Goal: Task Accomplishment & Management: Use online tool/utility

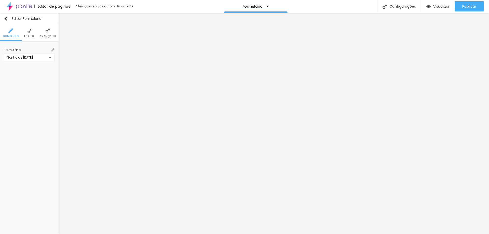
click at [52, 50] on img at bounding box center [52, 49] width 3 height 3
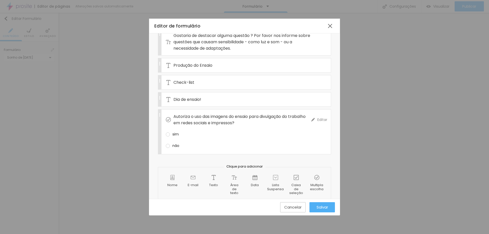
scroll to position [119, 0]
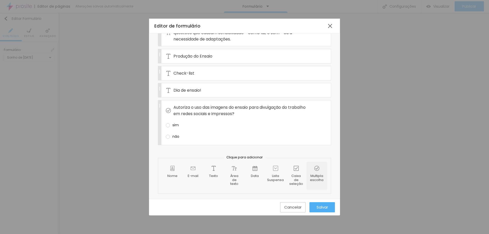
click at [315, 179] on span "Multipla escolha" at bounding box center [317, 178] width 14 height 8
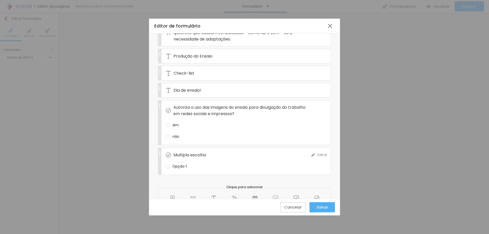
click at [320, 157] on span "Editar" at bounding box center [322, 154] width 10 height 5
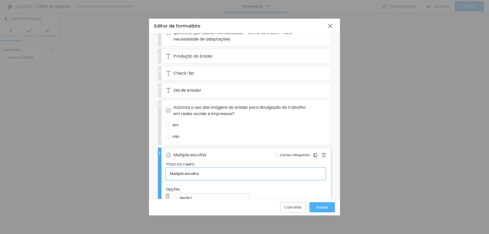
drag, startPoint x: 256, startPoint y: 176, endPoint x: 69, endPoint y: 150, distance: 188.3
click at [69, 150] on div "Editor de formulário Nome do formulário Sonho de [DATE][PERSON_NAME] Configuraç…" at bounding box center [244, 117] width 489 height 234
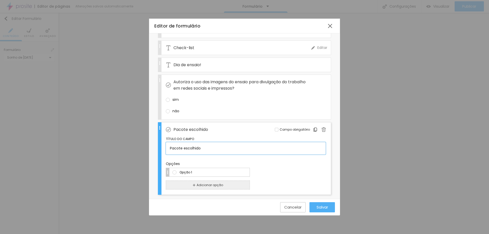
scroll to position [194, 0]
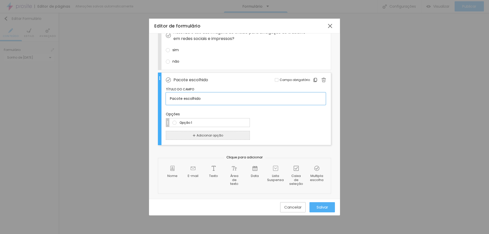
type input "Pacote escolhido"
click at [200, 123] on input "Opção 1" at bounding box center [212, 122] width 67 height 5
drag, startPoint x: 200, startPoint y: 123, endPoint x: 135, endPoint y: 125, distance: 64.8
click at [135, 125] on div "Editor de formulário Nome do formulário Sonho de [DATE][PERSON_NAME] Configuraç…" at bounding box center [244, 117] width 489 height 234
type input "W"
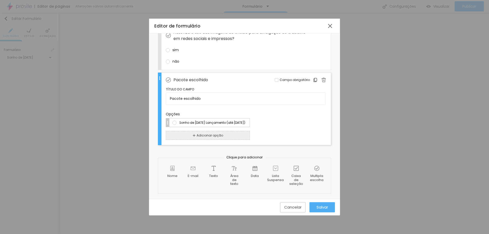
scroll to position [0, 9]
type input "Sonho de [DATE] Lançamento (até [DATE])"
click at [209, 135] on span "Adicionar opção" at bounding box center [210, 135] width 26 height 5
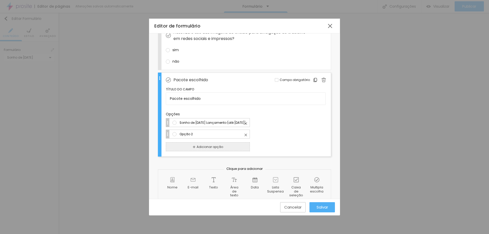
click at [209, 135] on input "Opção 2" at bounding box center [212, 133] width 67 height 5
drag, startPoint x: 209, startPoint y: 135, endPoint x: 157, endPoint y: 134, distance: 51.5
click at [157, 134] on div "Nome do formulário Sonho de [DATE][PERSON_NAME] Configurações Alboom CRM Nome E…" at bounding box center [244, 24] width 191 height 371
type input "Sonho de [DATE] 1"
click at [236, 145] on button "Adicionar opção" at bounding box center [208, 146] width 84 height 9
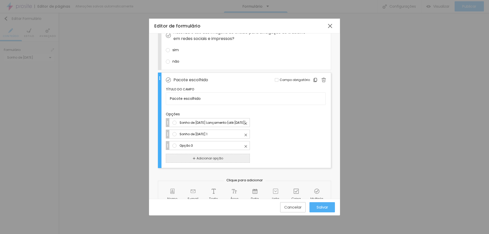
drag, startPoint x: 228, startPoint y: 146, endPoint x: 63, endPoint y: 125, distance: 166.4
click at [63, 125] on div "Editor de formulário Nome do formulário Sonho de [DATE][PERSON_NAME] Configuraç…" at bounding box center [244, 117] width 489 height 234
type input "Sonho de [DATE] 2"
click at [240, 159] on button "Adicionar opção" at bounding box center [208, 158] width 84 height 9
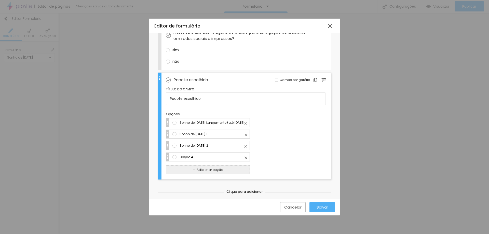
drag, startPoint x: 219, startPoint y: 157, endPoint x: 146, endPoint y: 146, distance: 74.2
click at [146, 146] on div "Editor de formulário Nome do formulário Sonho de [DATE][PERSON_NAME] Configuraç…" at bounding box center [244, 117] width 489 height 234
type input "Sonho de [DATE] 3"
click at [325, 208] on span "Salvar" at bounding box center [322, 207] width 11 height 4
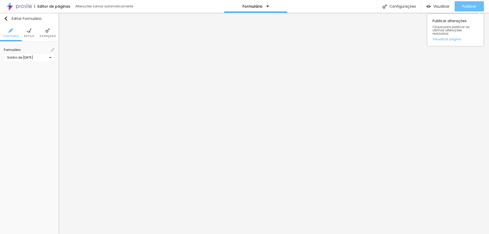
click at [467, 4] on span "Publicar" at bounding box center [469, 6] width 14 height 4
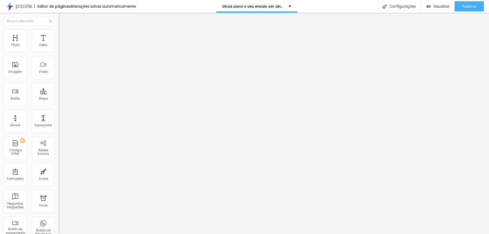
click at [59, 33] on li "Estilo" at bounding box center [88, 32] width 59 height 5
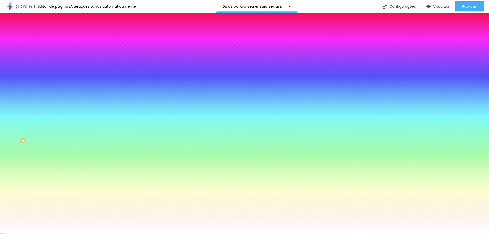
click at [59, 47] on span "Trocar imagem" at bounding box center [73, 45] width 28 height 4
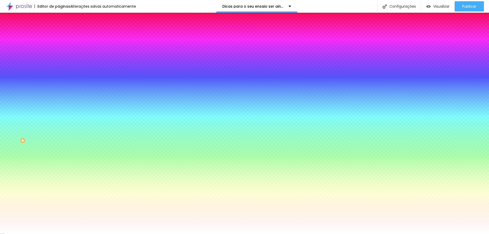
click at [59, 47] on span "Trocar imagem" at bounding box center [73, 45] width 28 height 4
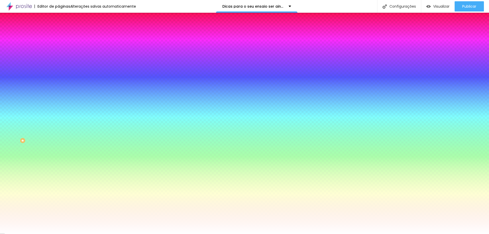
scroll to position [484, 0]
click at [59, 47] on span "Trocar imagem" at bounding box center [73, 45] width 28 height 4
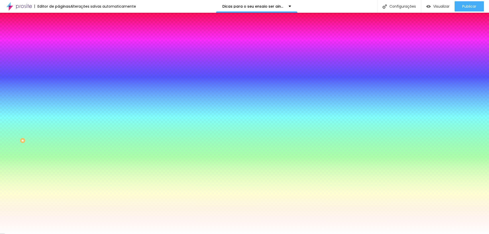
click at [59, 46] on div "Trocar imagem" at bounding box center [88, 45] width 59 height 4
click at [59, 53] on span "Nenhum" at bounding box center [65, 51] width 13 height 4
click at [59, 61] on span "Parallax" at bounding box center [65, 59] width 12 height 4
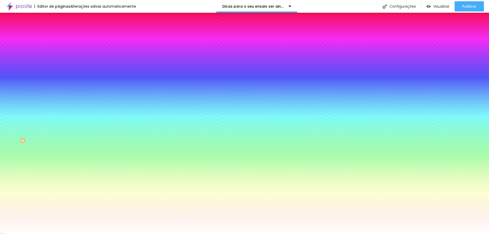
click at [59, 56] on span "Nenhum" at bounding box center [65, 54] width 13 height 4
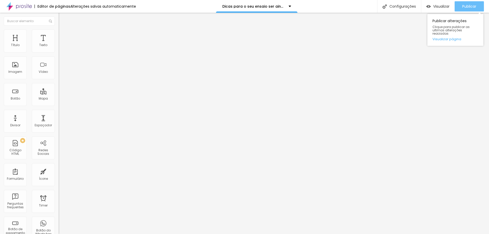
click at [465, 6] on span "Publicar" at bounding box center [469, 6] width 14 height 4
click at [461, 9] on button "Publicar" at bounding box center [469, 6] width 29 height 10
click at [8, 5] on img at bounding box center [18, 6] width 25 height 13
click at [466, 3] on div "Publicar" at bounding box center [469, 6] width 14 height 10
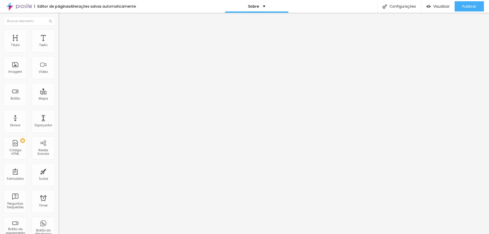
click at [21, 6] on img at bounding box center [18, 6] width 25 height 13
